Goal: Information Seeking & Learning: Learn about a topic

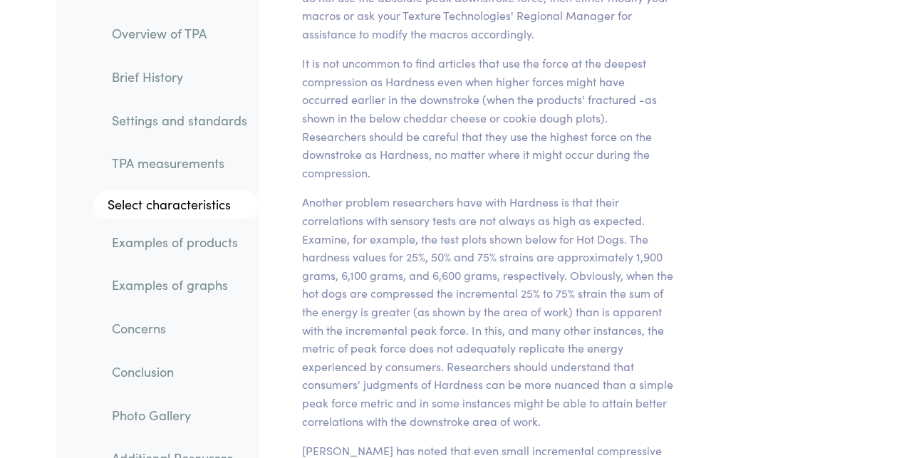
scroll to position [13238, 0]
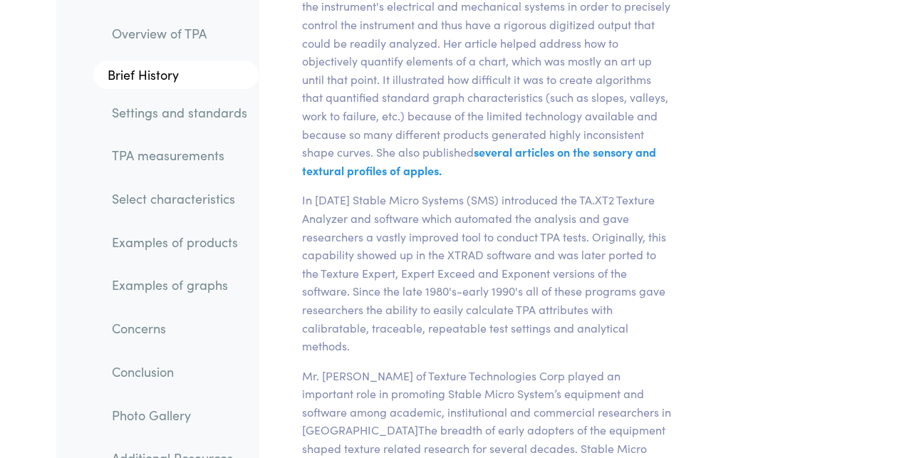
scroll to position [2792, 0]
